Goal: Find specific page/section: Find specific page/section

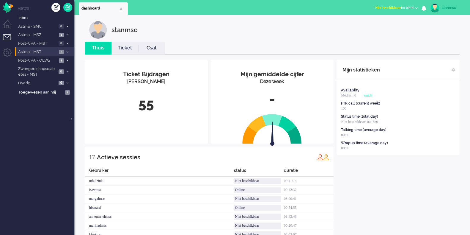
click at [37, 53] on span "Astma - MST" at bounding box center [37, 52] width 40 height 6
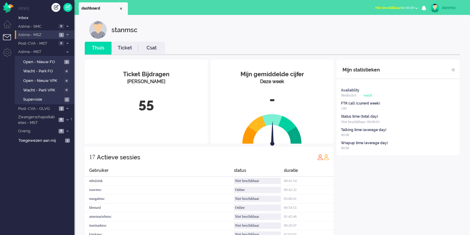
click at [47, 38] on li "Astma - MSZ 1" at bounding box center [45, 34] width 60 height 9
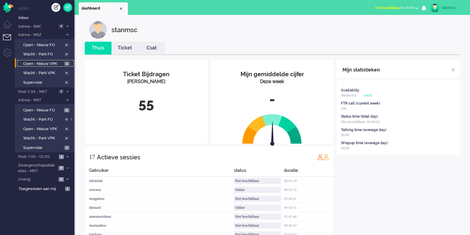
click at [49, 63] on span "Open - Nieuw VPK" at bounding box center [43, 64] width 40 height 6
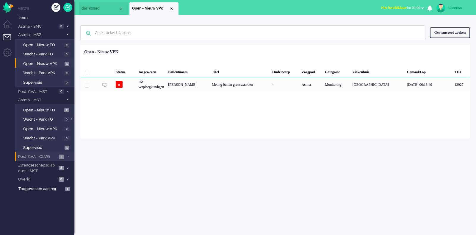
click at [42, 156] on span "Post-CVA - OLVG" at bounding box center [37, 157] width 40 height 6
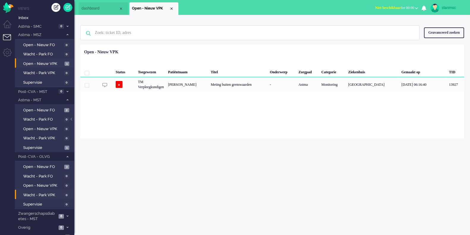
scroll to position [5, 0]
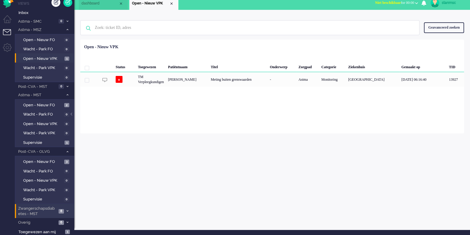
click at [48, 211] on span "Zwangerschapsdiabetes - MST" at bounding box center [37, 211] width 40 height 11
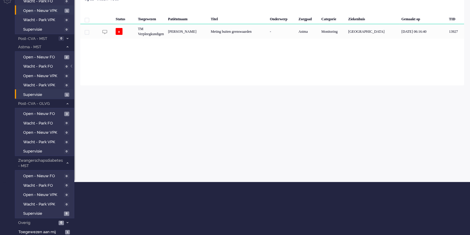
scroll to position [0, 0]
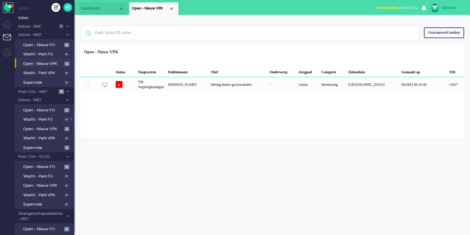
click at [9, 11] on img "Omnidesk" at bounding box center [8, 7] width 10 height 10
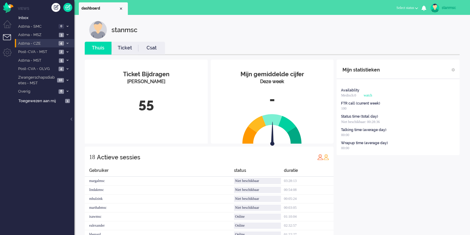
click at [38, 41] on span "Astma - CZE" at bounding box center [37, 44] width 40 height 6
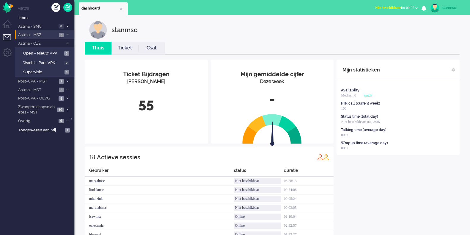
click at [34, 33] on span "Astma - MSZ" at bounding box center [37, 35] width 40 height 6
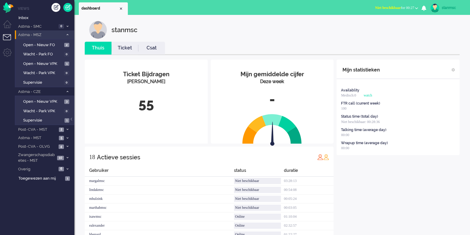
click at [43, 37] on span "Astma - MSZ" at bounding box center [40, 35] width 46 height 6
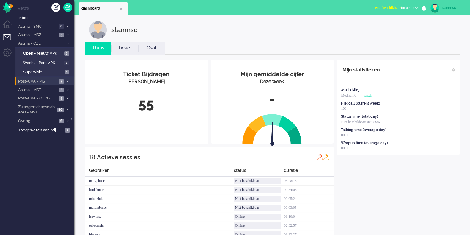
click at [29, 82] on span "Post-CVA - MST" at bounding box center [37, 82] width 40 height 6
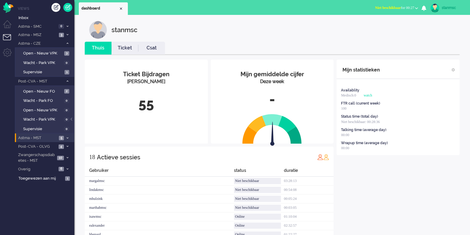
click at [39, 137] on span "Astma - MST" at bounding box center [37, 138] width 40 height 6
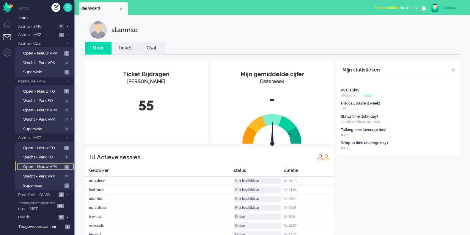
click at [39, 166] on span "Open - Nieuw VPK" at bounding box center [43, 167] width 40 height 6
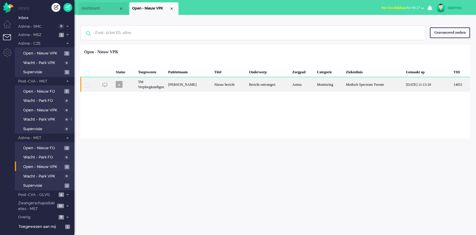
click at [196, 85] on div "[PERSON_NAME]" at bounding box center [189, 84] width 46 height 15
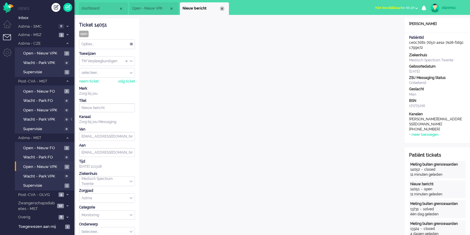
click at [222, 10] on div "Close tab" at bounding box center [222, 8] width 5 height 5
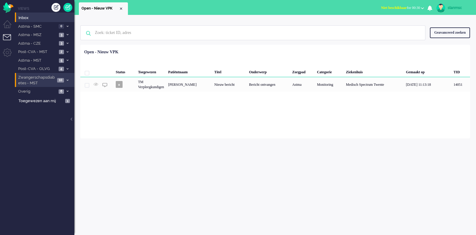
click at [36, 81] on span "Zwangerschapsdiabetes - MST" at bounding box center [36, 80] width 38 height 11
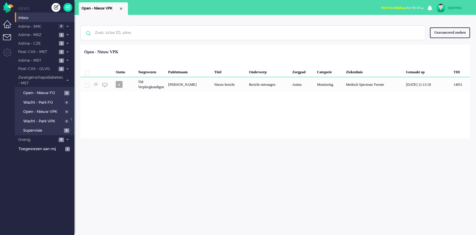
click at [7, 26] on li "Dashboard menu" at bounding box center [9, 26] width 13 height 13
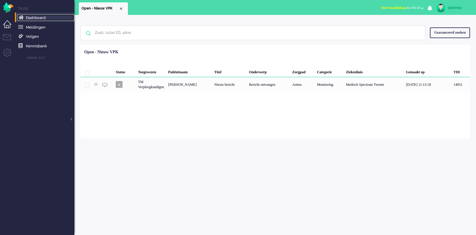
click at [28, 20] on link "Dashboard" at bounding box center [45, 17] width 57 height 7
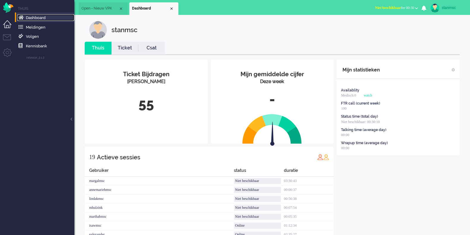
click at [167, 8] on span "Dashboard" at bounding box center [150, 8] width 37 height 5
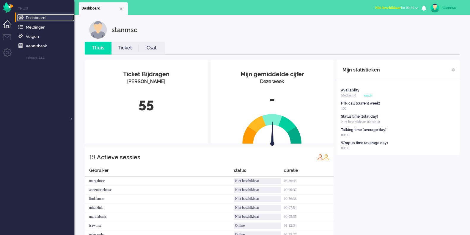
drag, startPoint x: 153, startPoint y: 10, endPoint x: 80, endPoint y: 12, distance: 72.6
click at [80, 12] on li "Dashboard" at bounding box center [103, 8] width 49 height 12
drag, startPoint x: 105, startPoint y: 9, endPoint x: 163, endPoint y: 12, distance: 57.5
click at [163, 12] on li "Open - Nieuw VPK" at bounding box center [160, 8] width 49 height 12
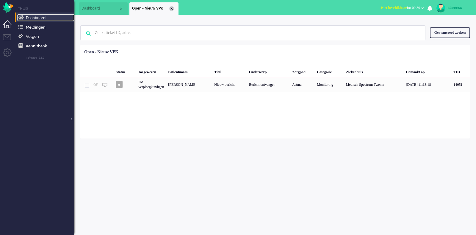
click at [172, 10] on div "Close tab" at bounding box center [171, 8] width 5 height 5
